Goal: Information Seeking & Learning: Check status

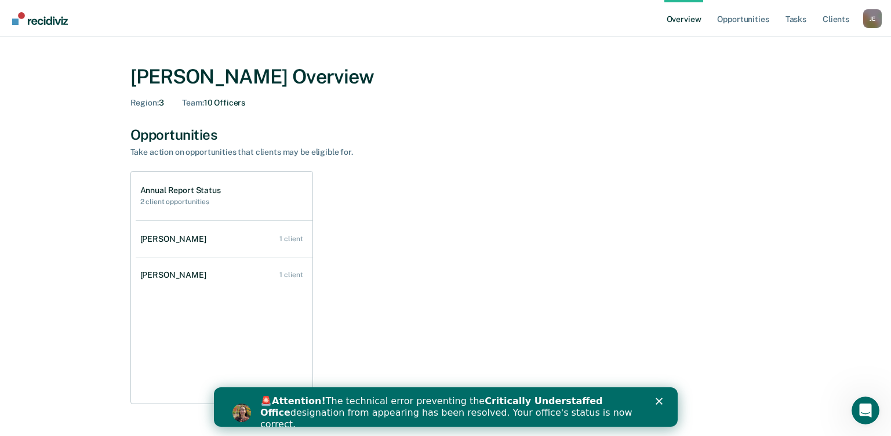
click at [658, 401] on polygon "Close" at bounding box center [658, 401] width 7 height 7
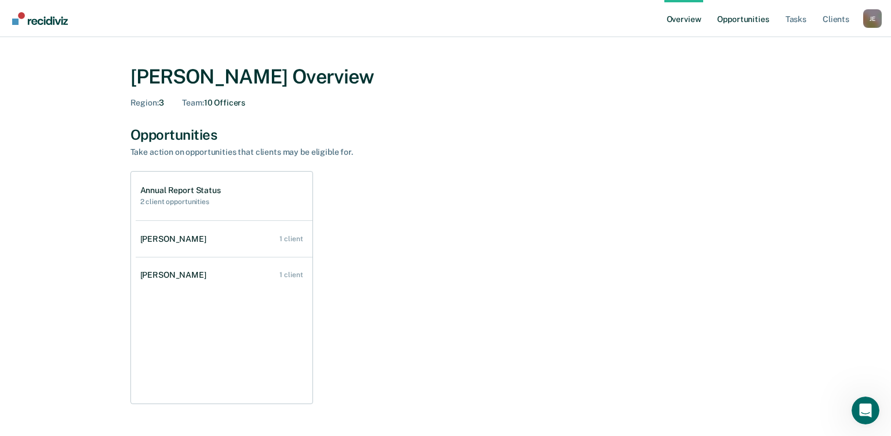
click at [739, 17] on link "Opportunities" at bounding box center [743, 18] width 56 height 37
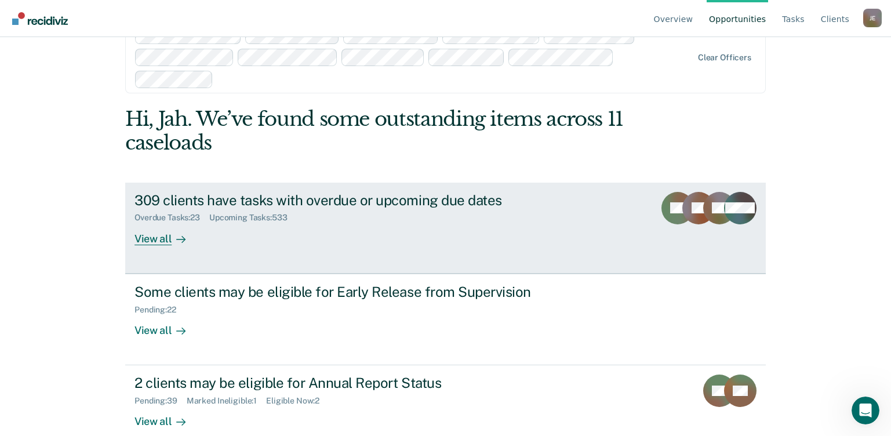
scroll to position [53, 0]
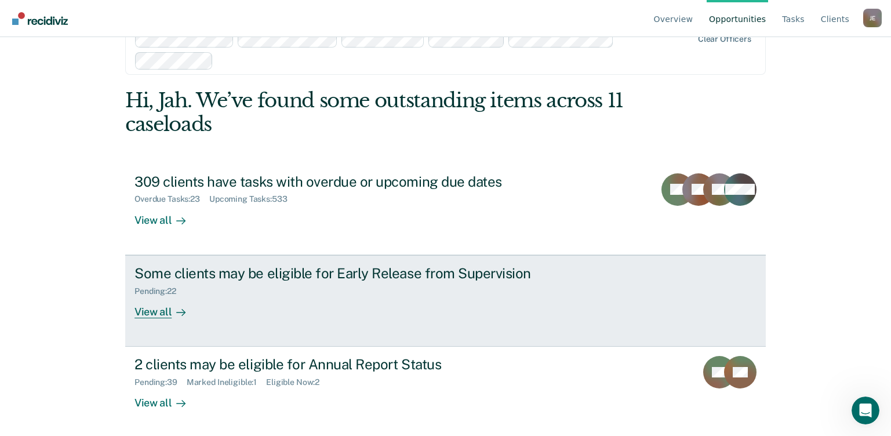
click at [163, 311] on div "View all" at bounding box center [167, 307] width 65 height 23
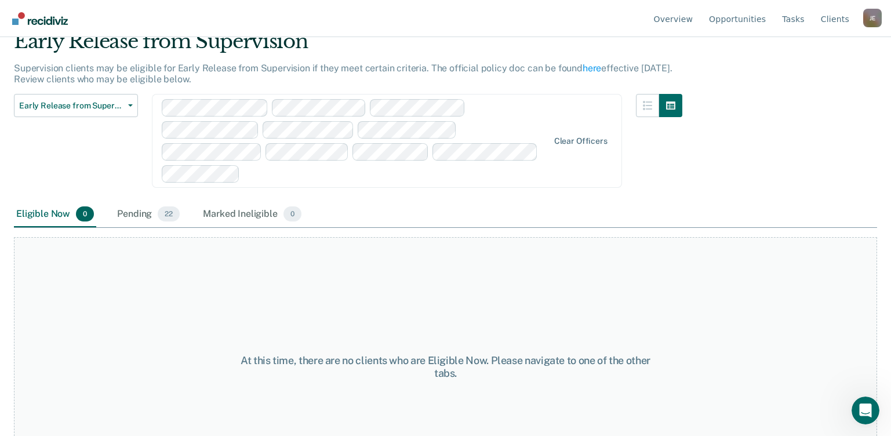
scroll to position [111, 0]
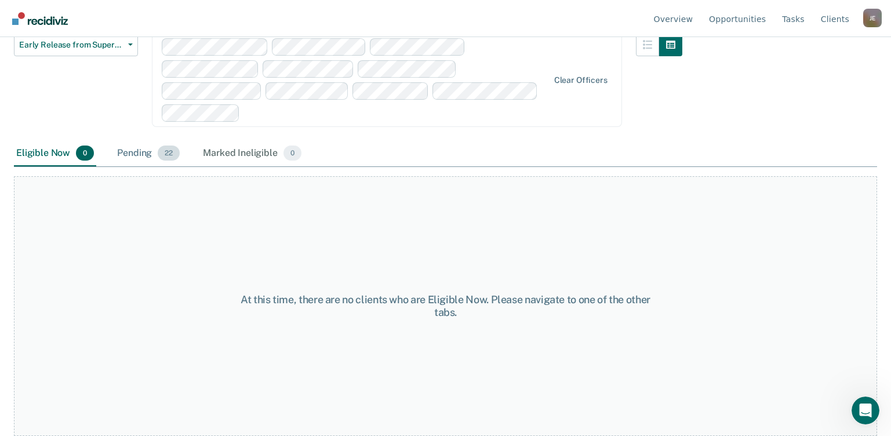
click at [146, 158] on div "Pending 22" at bounding box center [148, 154] width 67 height 26
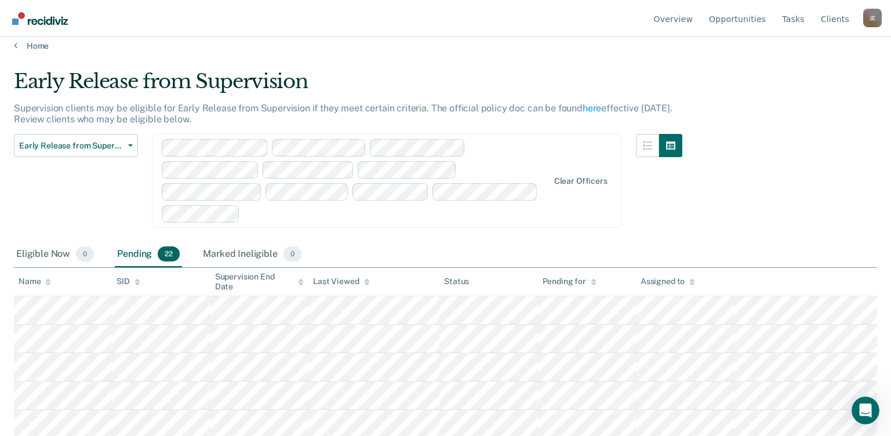
scroll to position [0, 0]
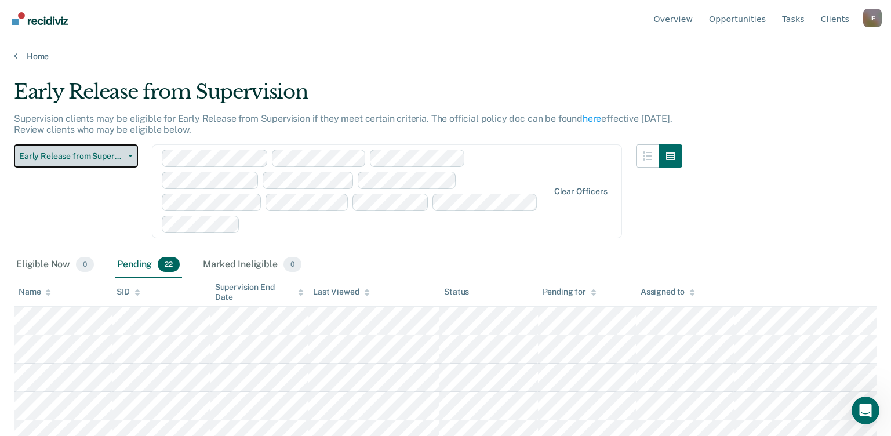
click at [96, 162] on button "Early Release from Supervision" at bounding box center [76, 155] width 124 height 23
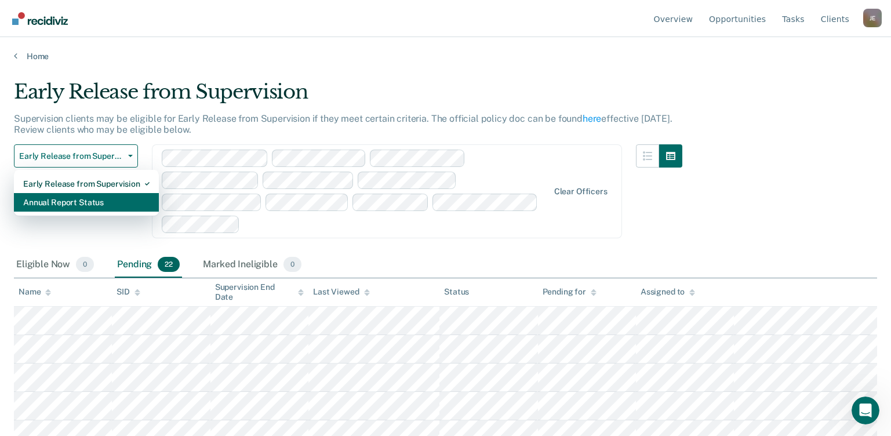
click at [89, 207] on div "Annual Report Status" at bounding box center [86, 202] width 126 height 19
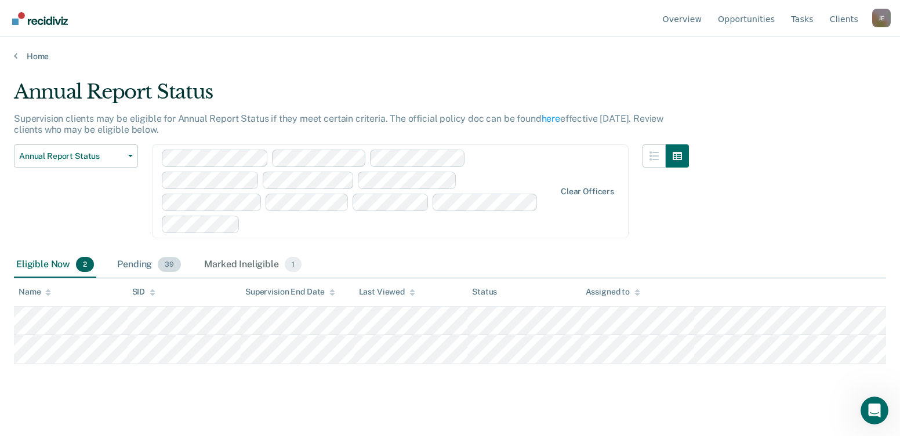
click at [133, 271] on div "Pending 39" at bounding box center [149, 265] width 68 height 26
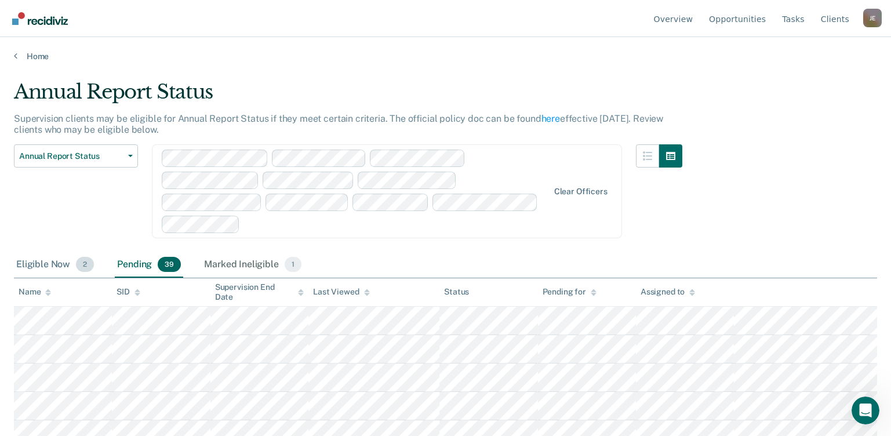
click at [42, 273] on div "Eligible Now 2" at bounding box center [55, 265] width 82 height 26
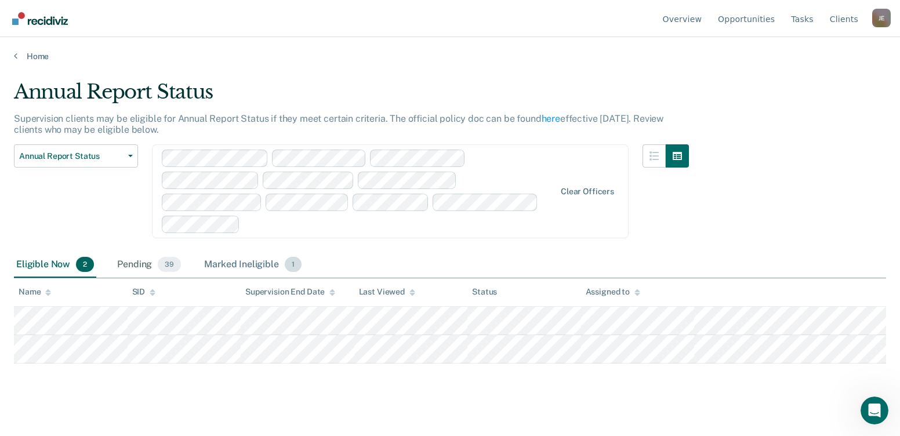
click at [228, 258] on div "Marked Ineligible 1" at bounding box center [253, 265] width 102 height 26
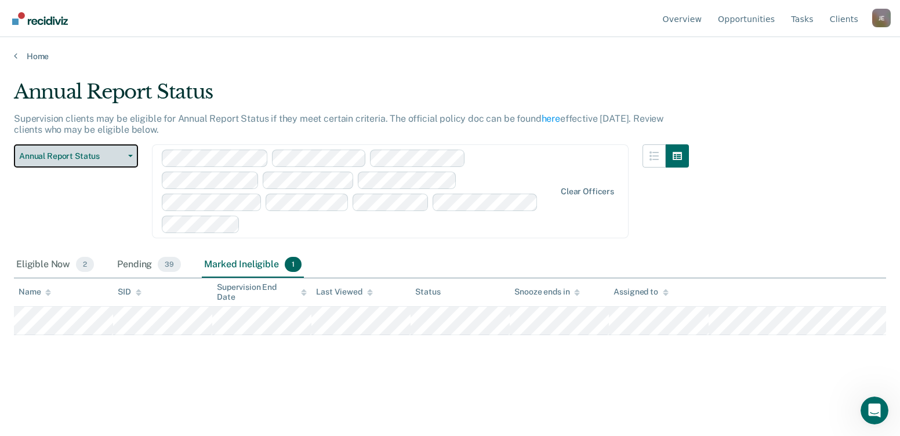
click at [97, 144] on button "Annual Report Status" at bounding box center [76, 155] width 124 height 23
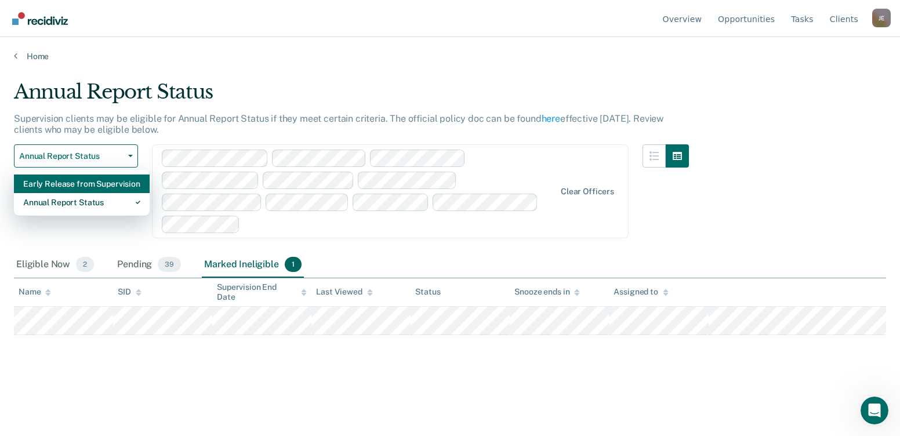
click at [96, 189] on div "Early Release from Supervision" at bounding box center [81, 184] width 117 height 19
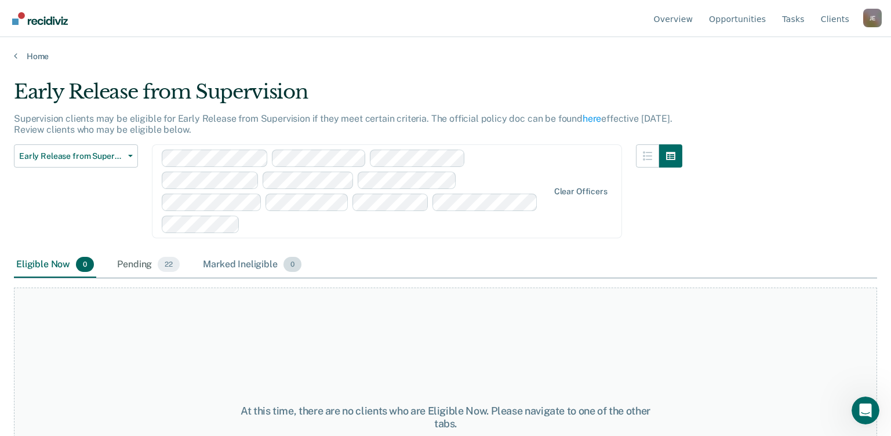
click at [237, 267] on div "Marked Ineligible 0" at bounding box center [252, 265] width 103 height 26
click at [172, 269] on span "22" at bounding box center [169, 264] width 22 height 15
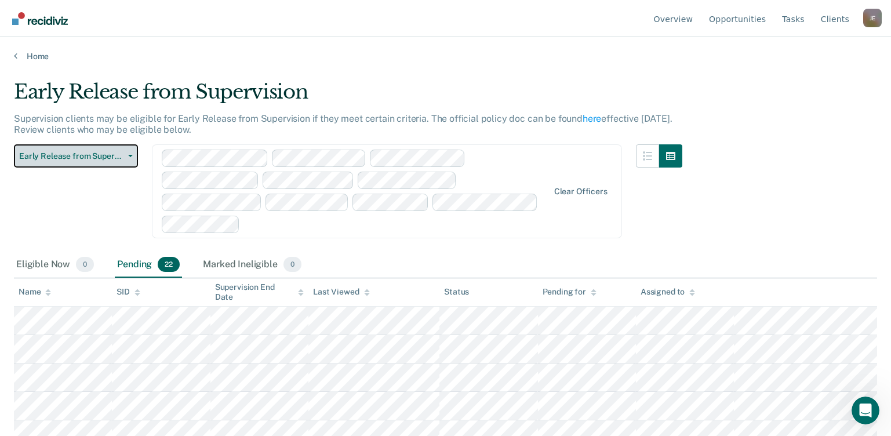
click at [83, 159] on span "Early Release from Supervision" at bounding box center [71, 156] width 104 height 10
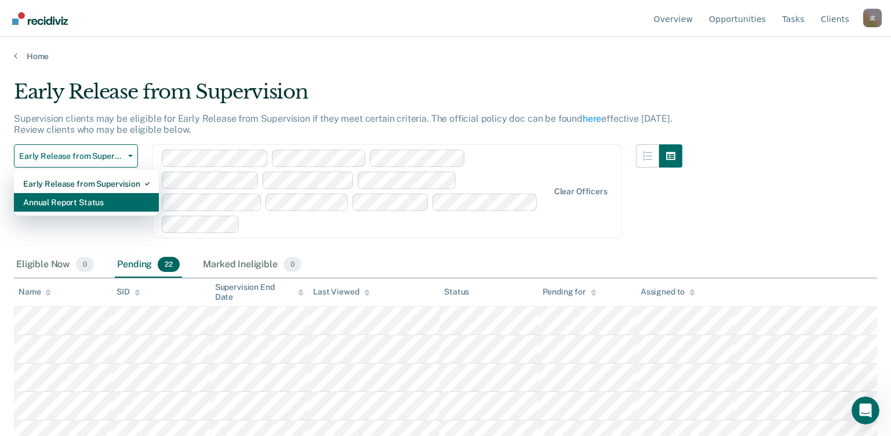
click at [104, 202] on div "Annual Report Status" at bounding box center [86, 202] width 126 height 19
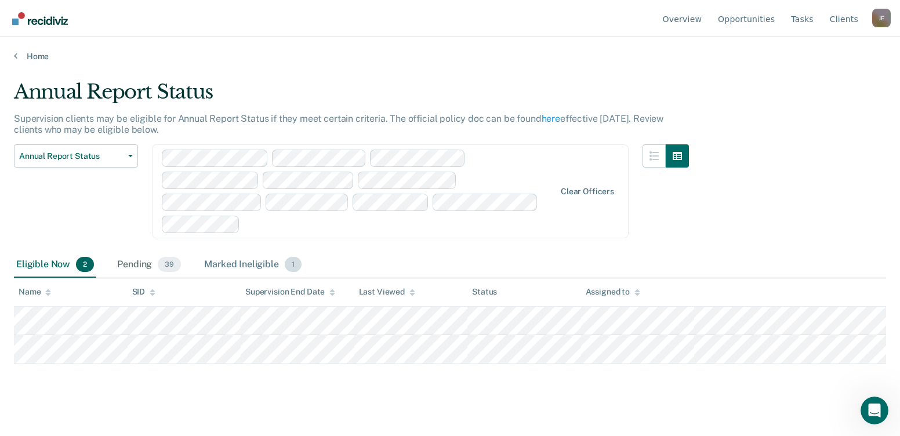
click at [225, 266] on div "Marked Ineligible 1" at bounding box center [253, 265] width 102 height 26
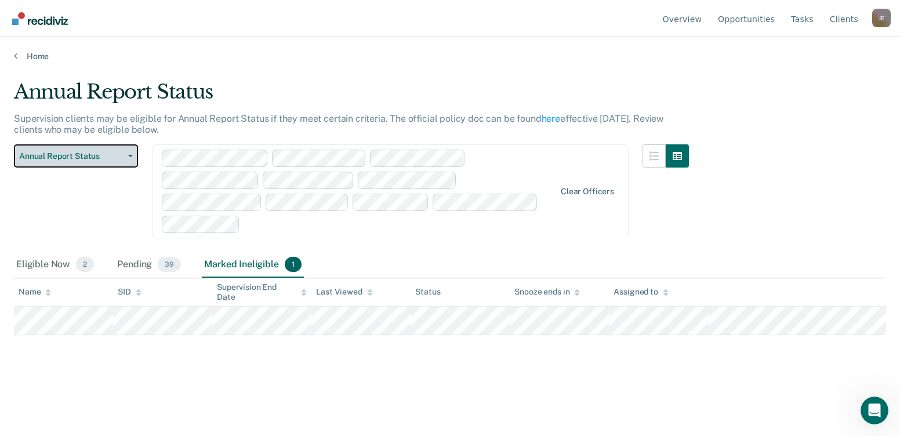
click at [93, 159] on span "Annual Report Status" at bounding box center [71, 156] width 104 height 10
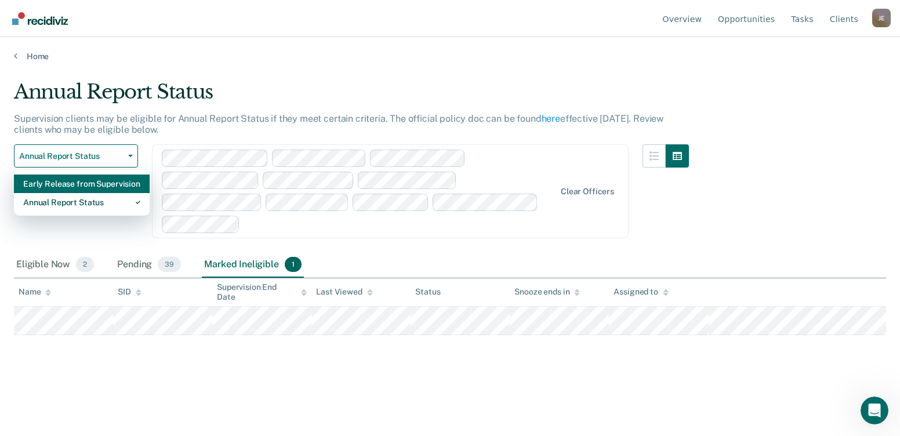
click at [92, 186] on div "Early Release from Supervision" at bounding box center [81, 184] width 117 height 19
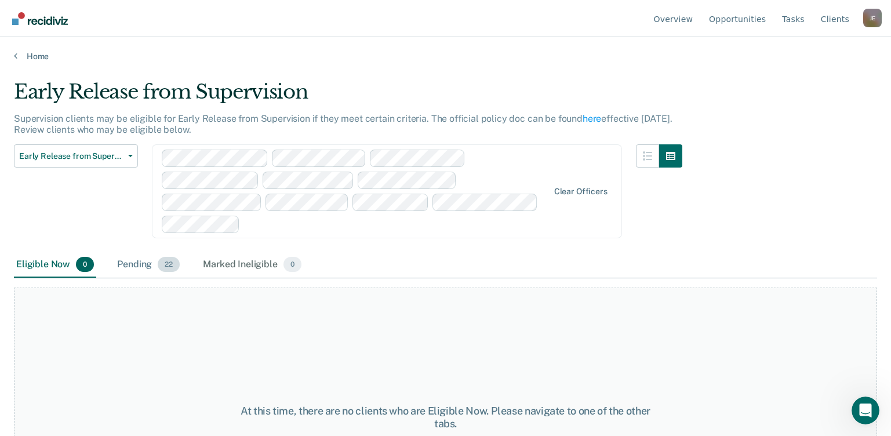
click at [136, 264] on div "Pending 22" at bounding box center [148, 265] width 67 height 26
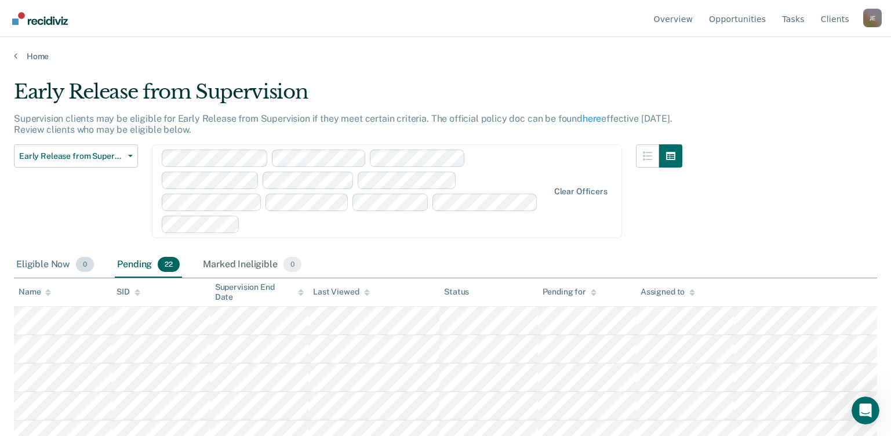
click at [52, 271] on div "Eligible Now 0" at bounding box center [55, 265] width 82 height 26
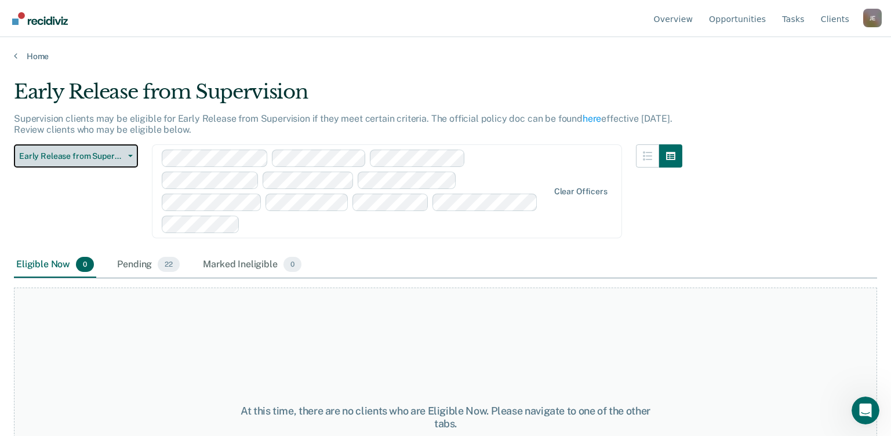
click at [101, 159] on span "Early Release from Supervision" at bounding box center [71, 156] width 104 height 10
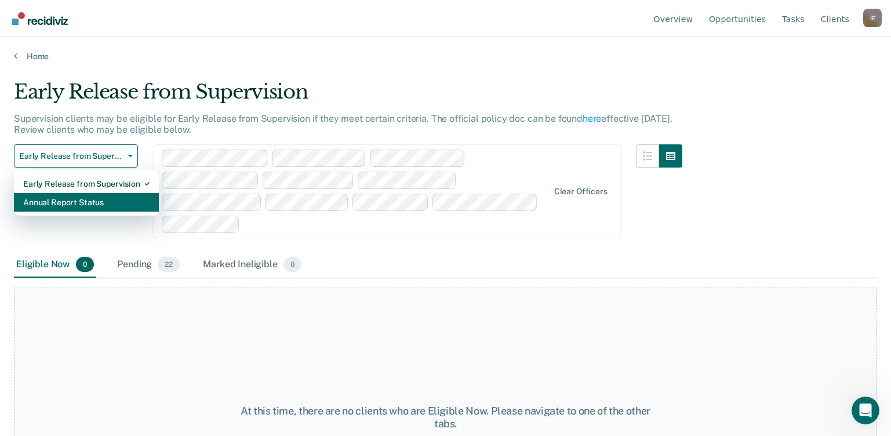
click at [99, 198] on div "Annual Report Status" at bounding box center [86, 202] width 126 height 19
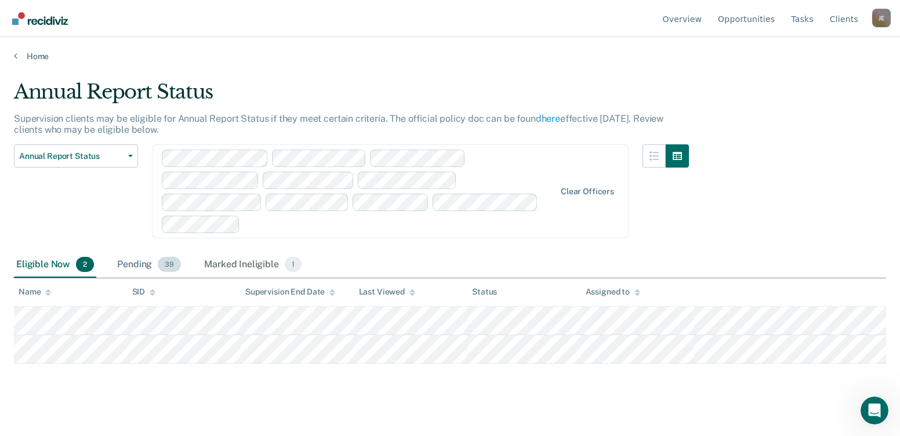
click at [135, 266] on div "Pending 39" at bounding box center [149, 265] width 68 height 26
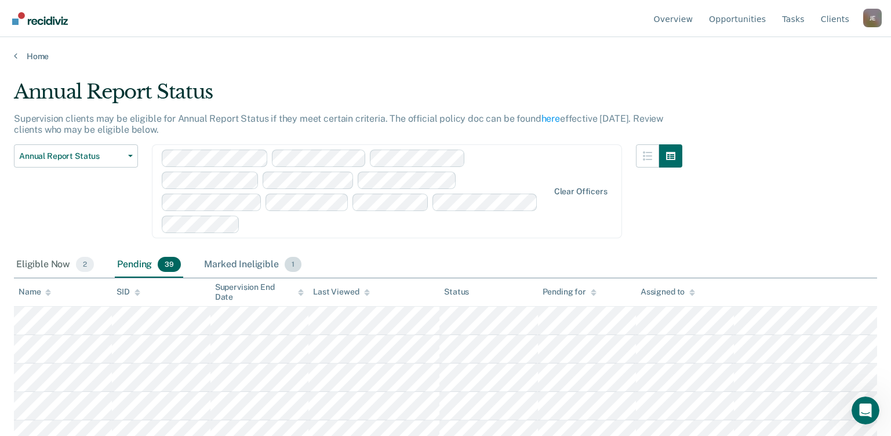
click at [231, 262] on div "Marked Ineligible 1" at bounding box center [253, 265] width 102 height 26
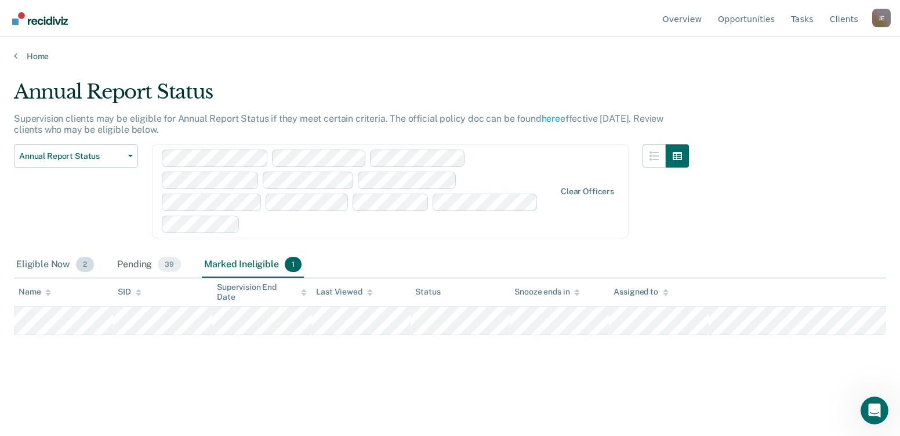
click at [32, 263] on div "Eligible Now 2" at bounding box center [55, 265] width 82 height 26
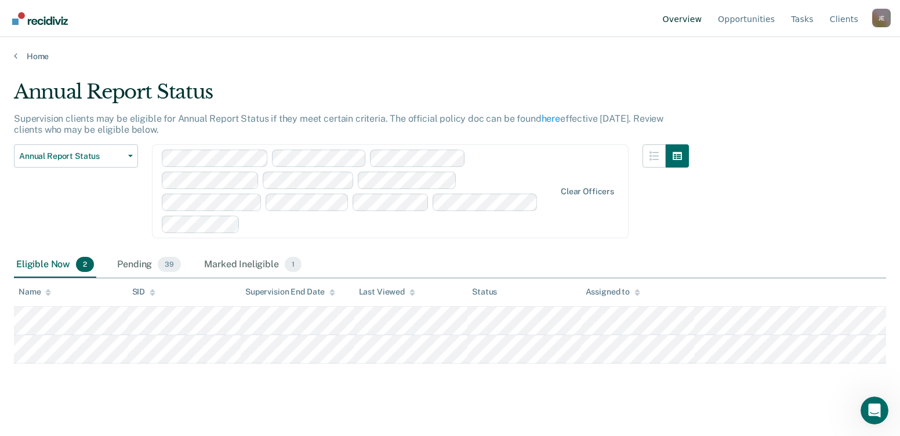
click at [704, 23] on link "Overview" at bounding box center [683, 18] width 44 height 37
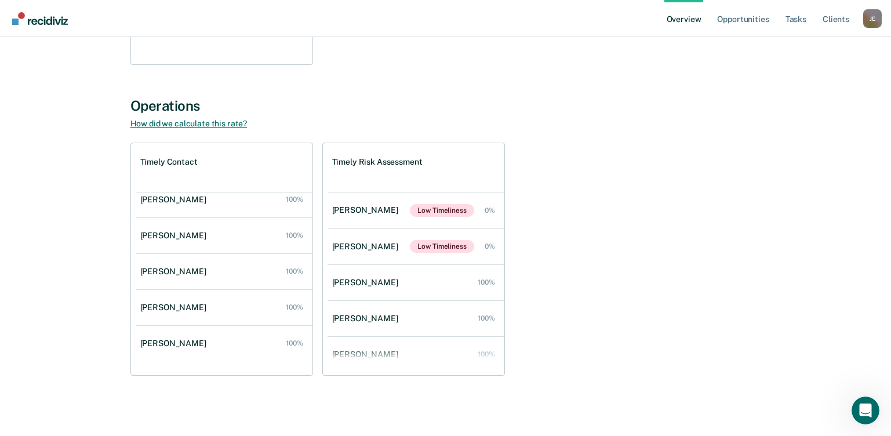
click at [230, 125] on link "How did we calculate this rate?" at bounding box center [188, 123] width 117 height 9
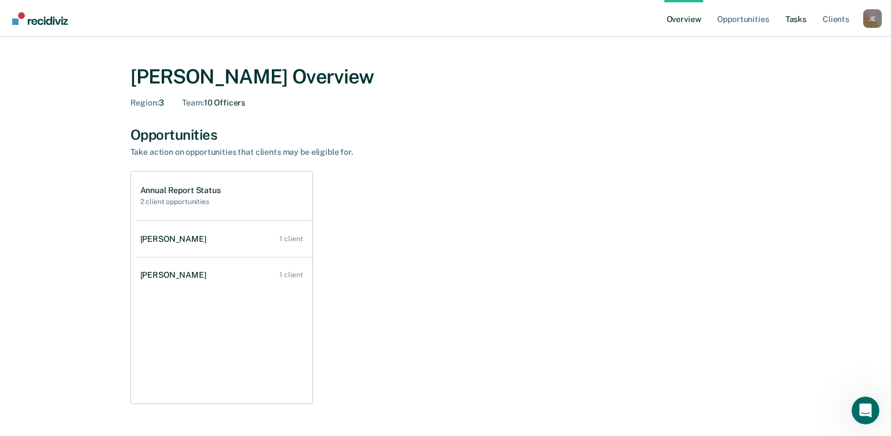
click at [805, 19] on link "Tasks" at bounding box center [797, 18] width 26 height 37
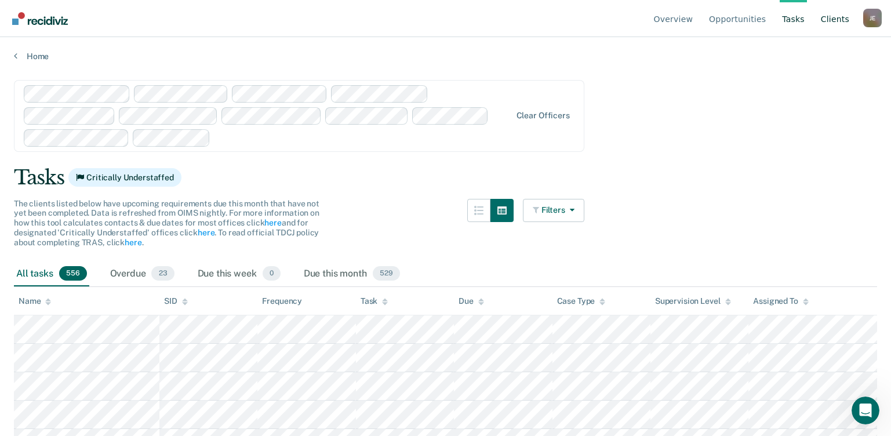
click at [837, 24] on link "Client s" at bounding box center [835, 18] width 33 height 37
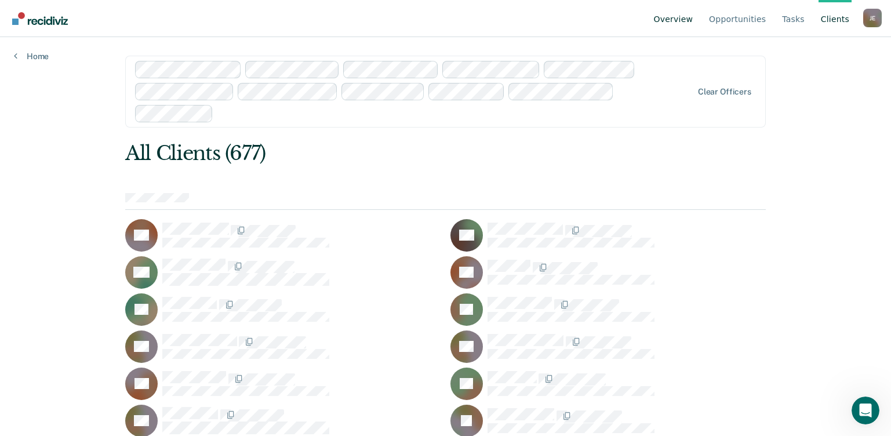
click at [679, 25] on link "Overview" at bounding box center [674, 18] width 44 height 37
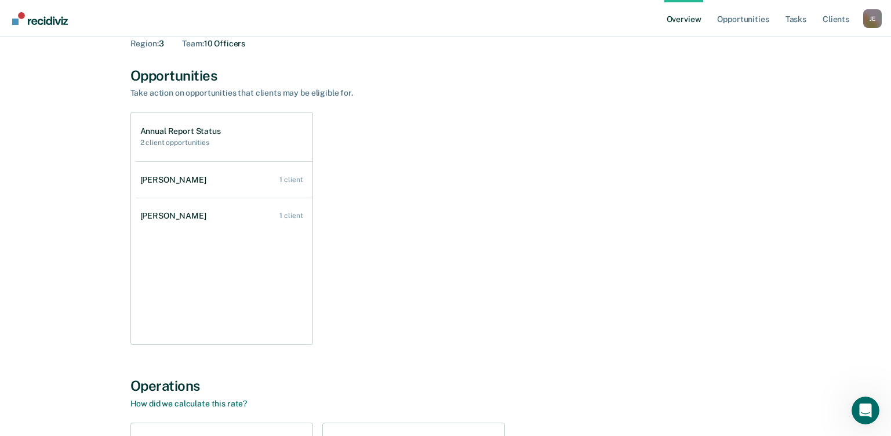
scroll to position [58, 0]
click at [882, 21] on div "[PERSON_NAME]" at bounding box center [873, 18] width 19 height 19
click at [713, 219] on div "Annual Report Status 2 client opportunities [PERSON_NAME] 1 client [PERSON_NAME…" at bounding box center [445, 229] width 631 height 233
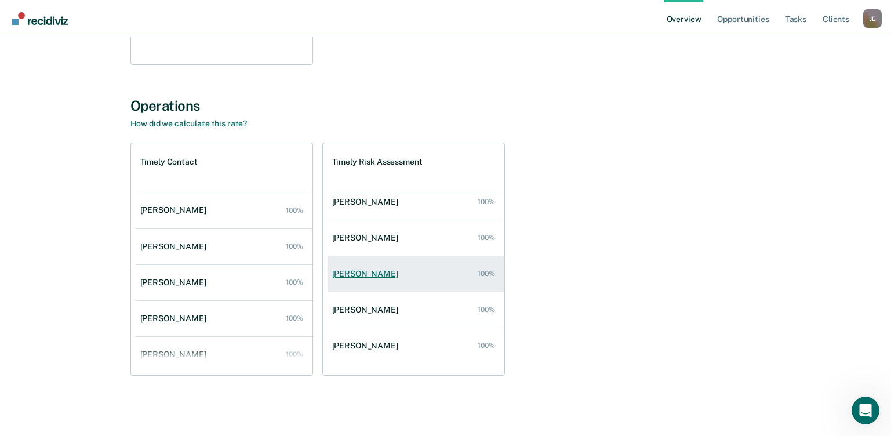
scroll to position [119, 0]
